Goal: Information Seeking & Learning: Find specific fact

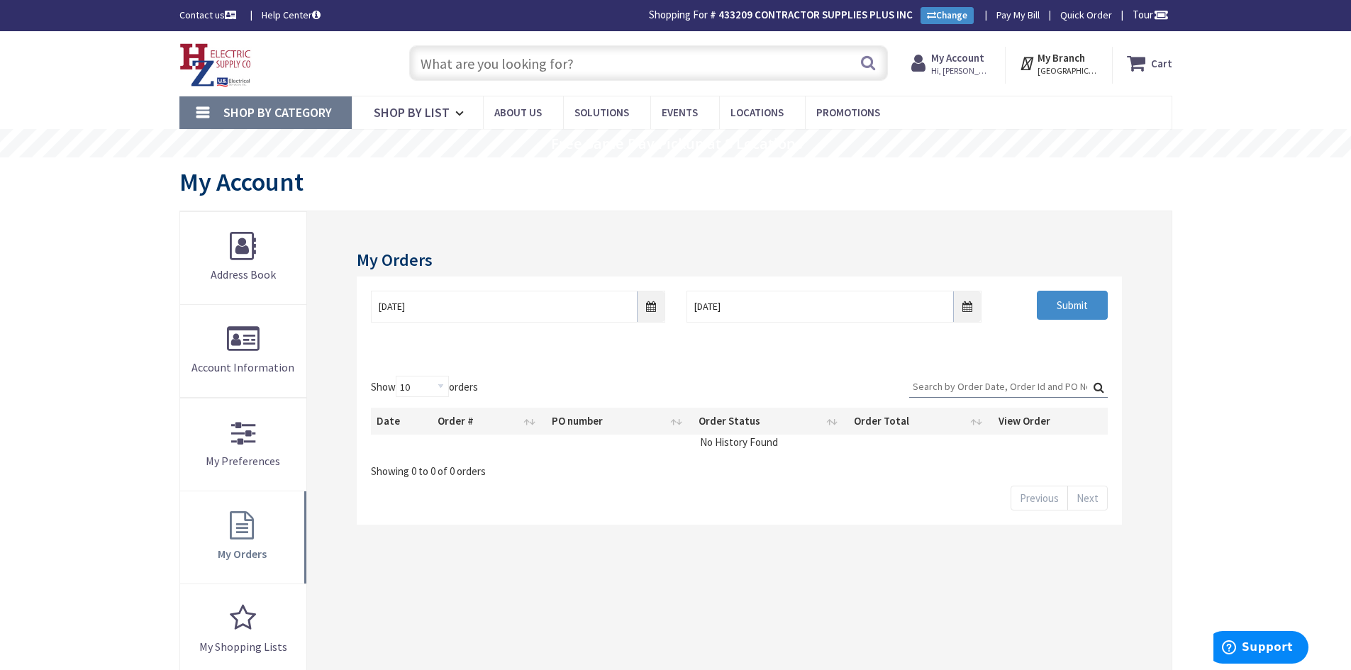
click at [477, 65] on input "text" at bounding box center [648, 62] width 479 height 35
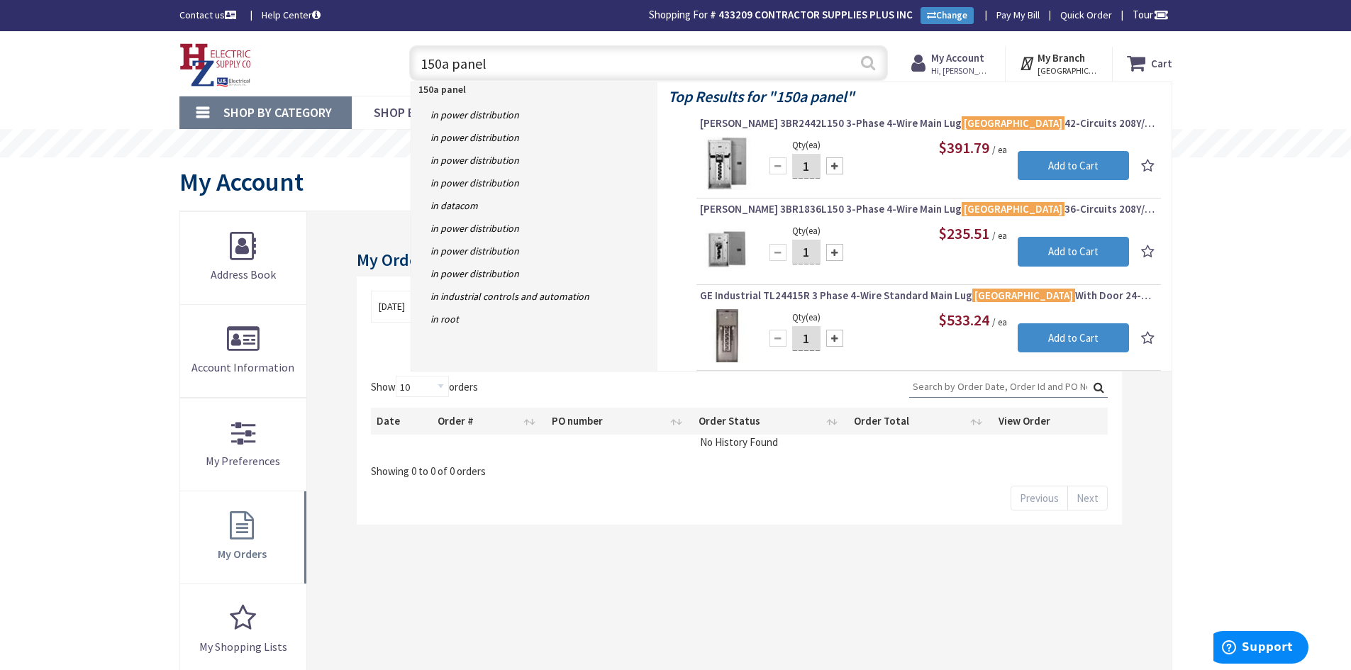
type input "150a panel"
click at [872, 57] on button "Search" at bounding box center [868, 63] width 18 height 32
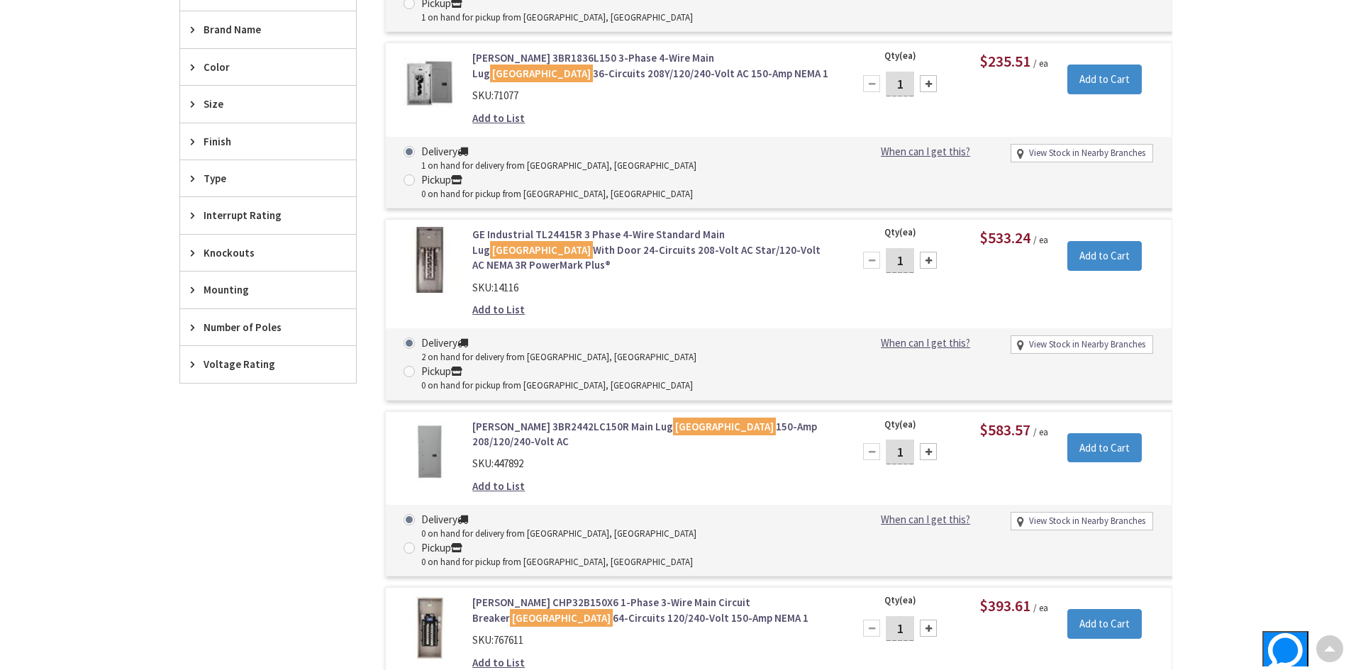
scroll to position [641, 0]
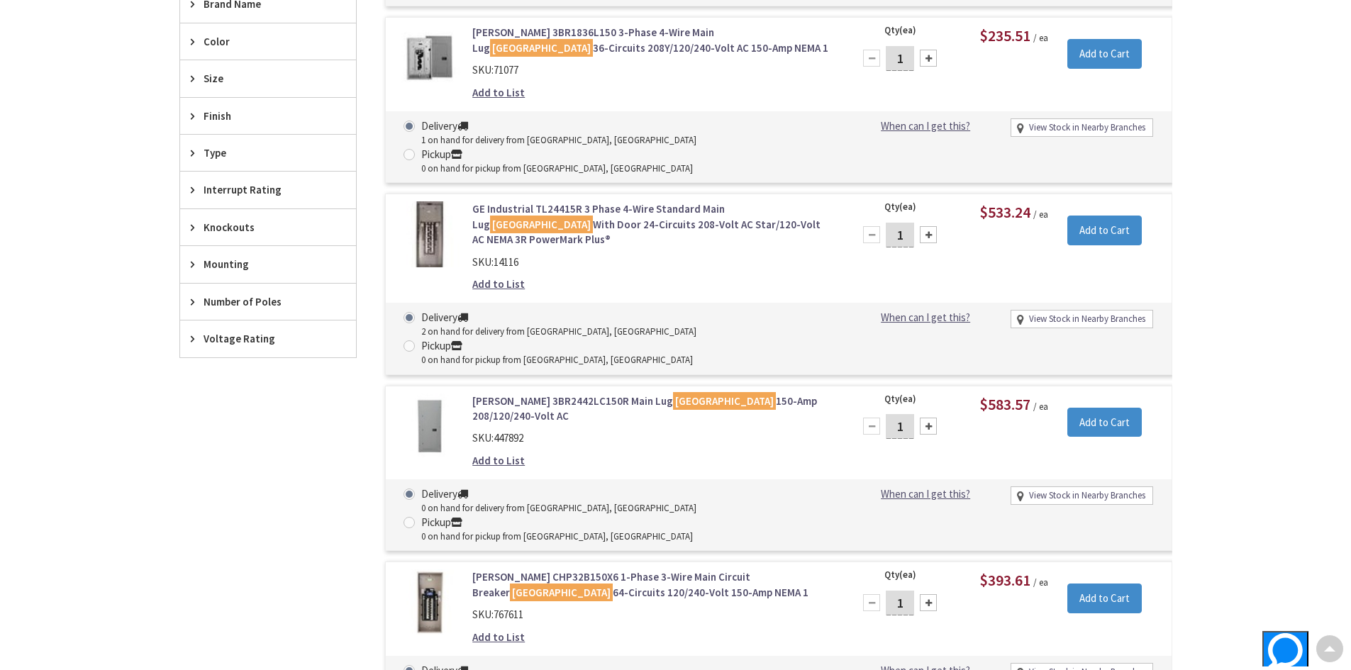
click at [565, 394] on link "Eaton 3BR2442LC150R Main Lug Load Center 150-Amp 208/120/240-Volt AC" at bounding box center [652, 409] width 361 height 31
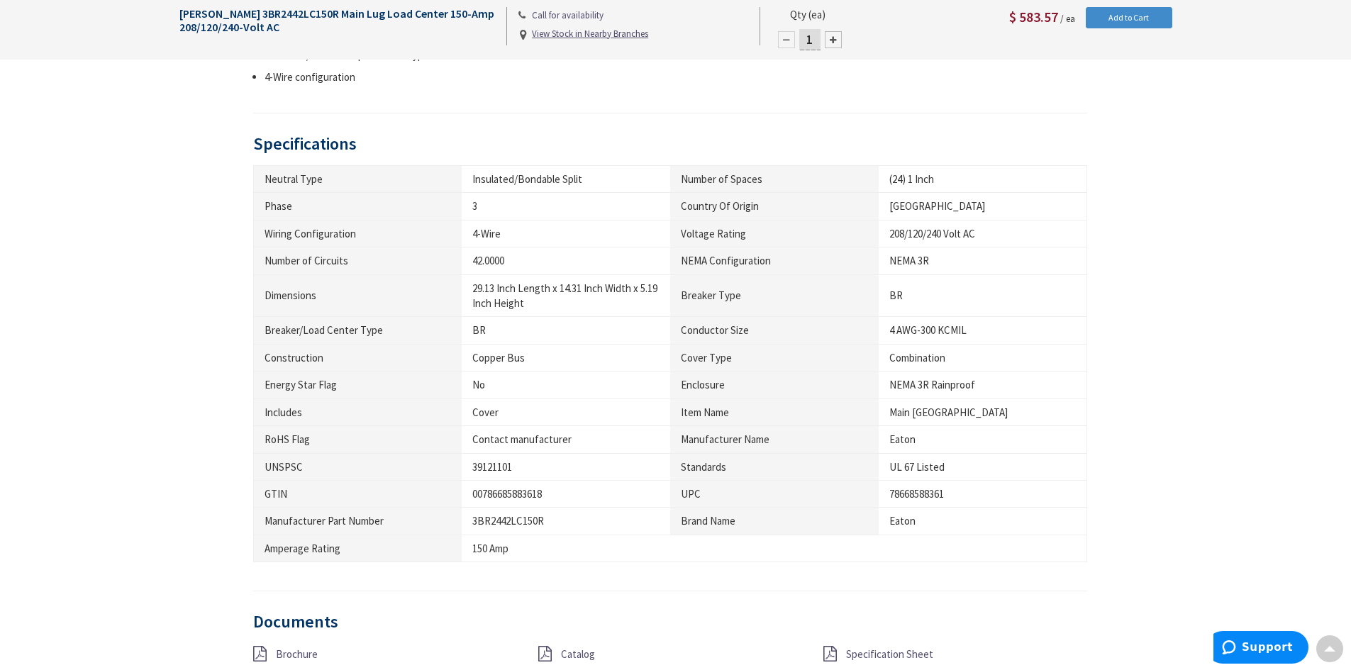
scroll to position [780, 0]
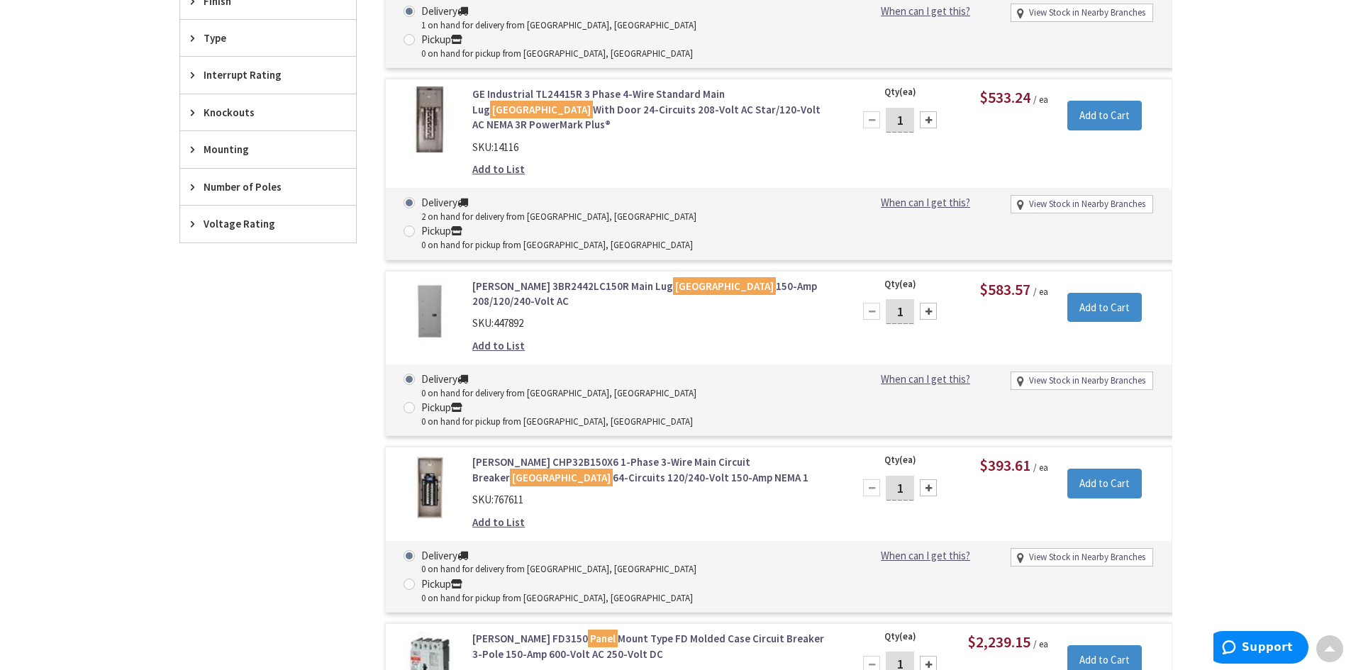
scroll to position [780, 0]
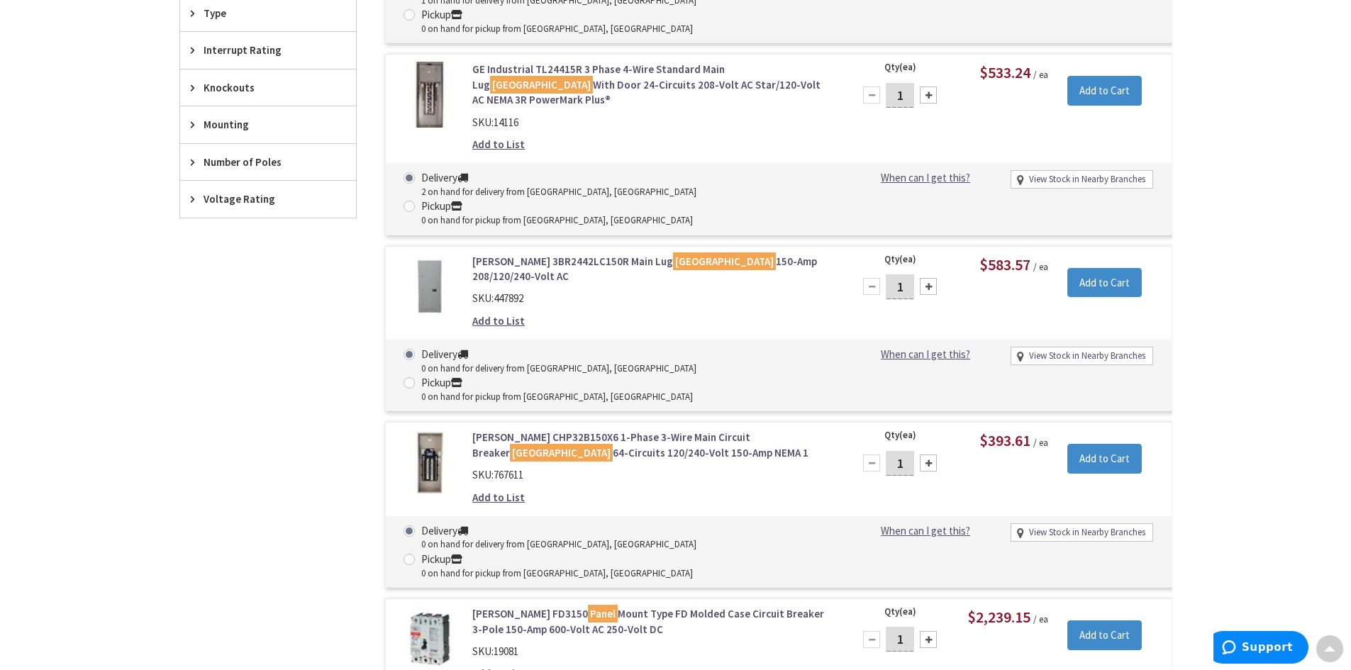
click at [624, 430] on link "Eaton CHP32B150X6 1-Phase 3-Wire Main Circuit Breaker Load Center 64-Circuits 1…" at bounding box center [652, 445] width 361 height 31
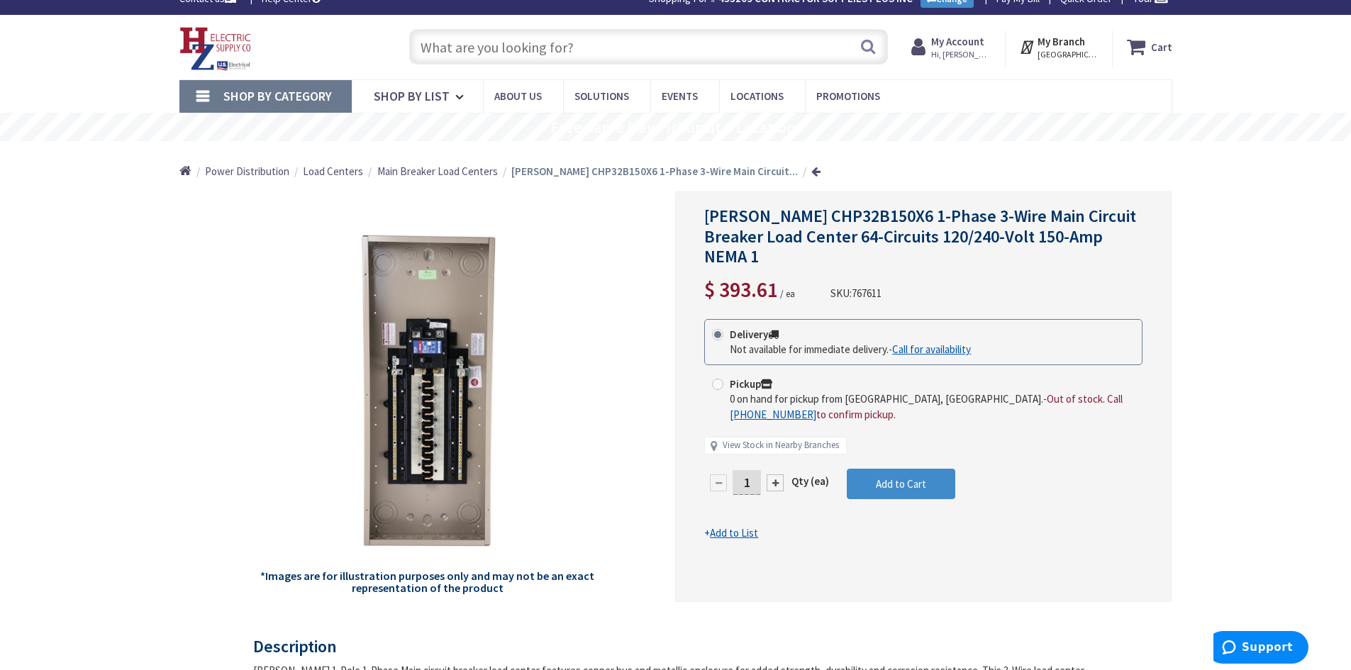
scroll to position [71, 0]
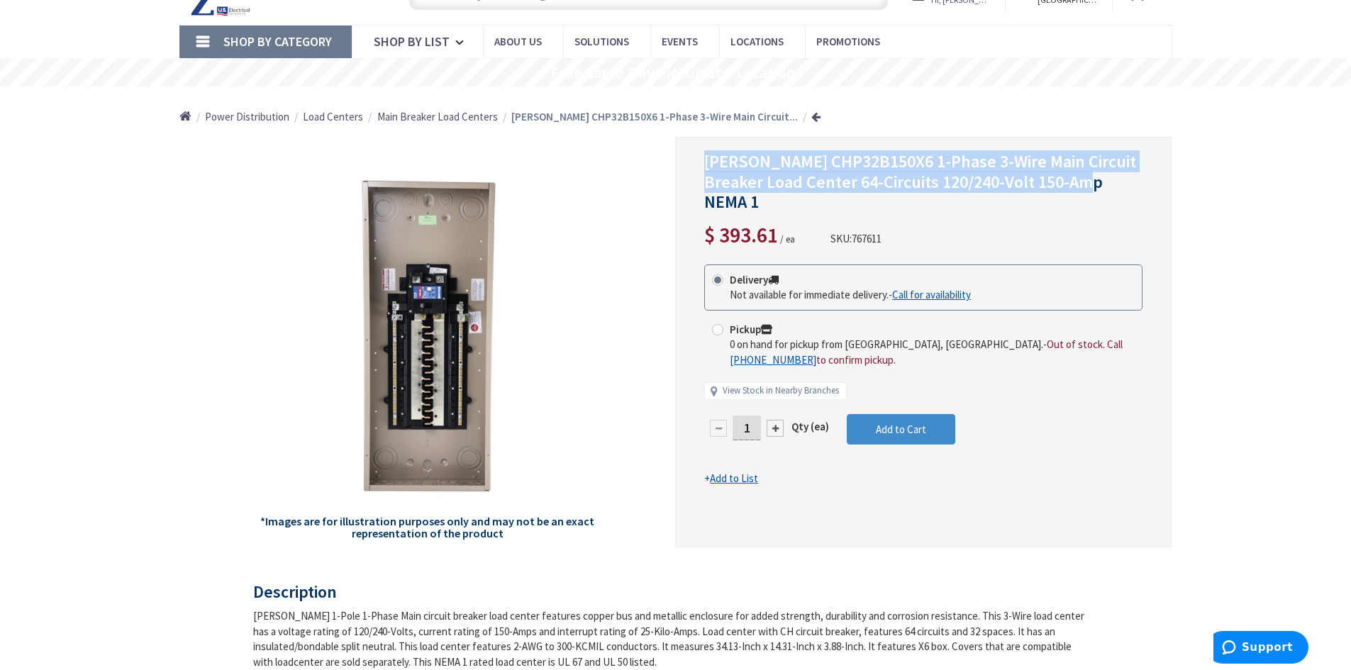
drag, startPoint x: 705, startPoint y: 160, endPoint x: 1071, endPoint y: 187, distance: 367.0
click at [1097, 186] on span "[PERSON_NAME] CHP32B150X6 1-Phase 3-Wire Main Circuit Breaker Load Center 64-Ci…" at bounding box center [920, 181] width 432 height 63
copy span "[PERSON_NAME] CHP32B150X6 1-Phase 3-Wire Main Circuit Breaker Load Center 64-Ci…"
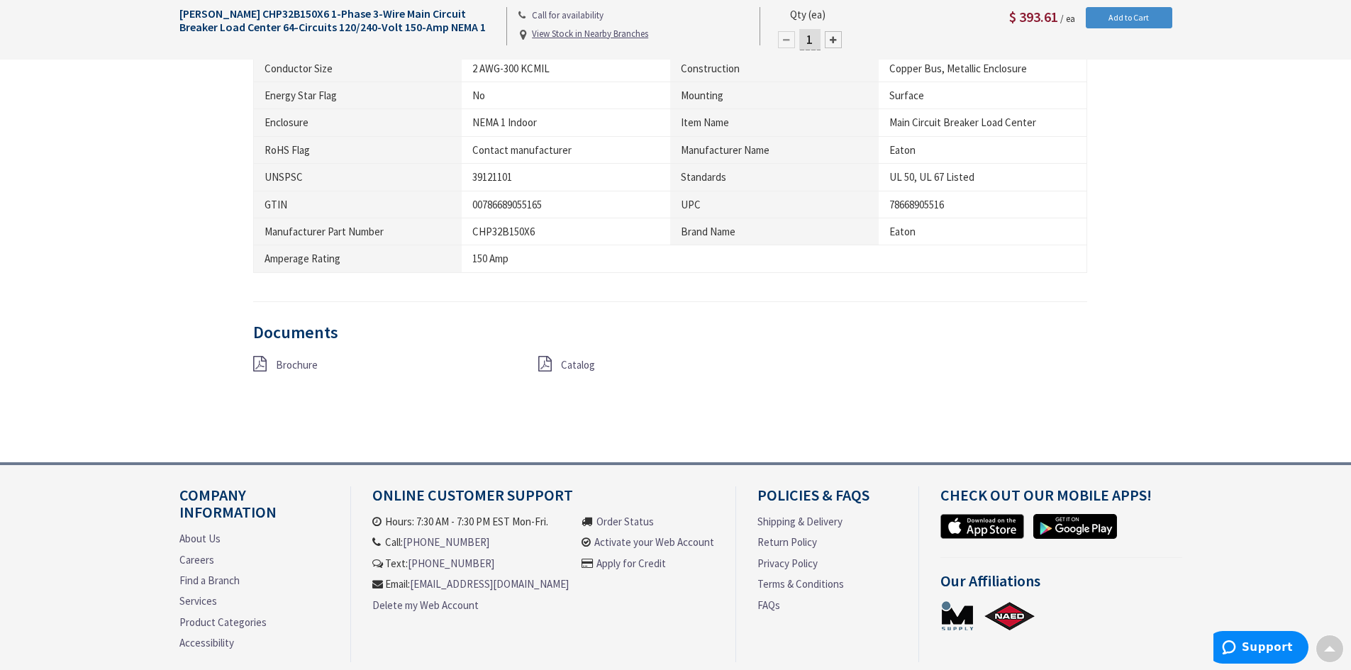
scroll to position [1135, 0]
